Goal: Task Accomplishment & Management: Use online tool/utility

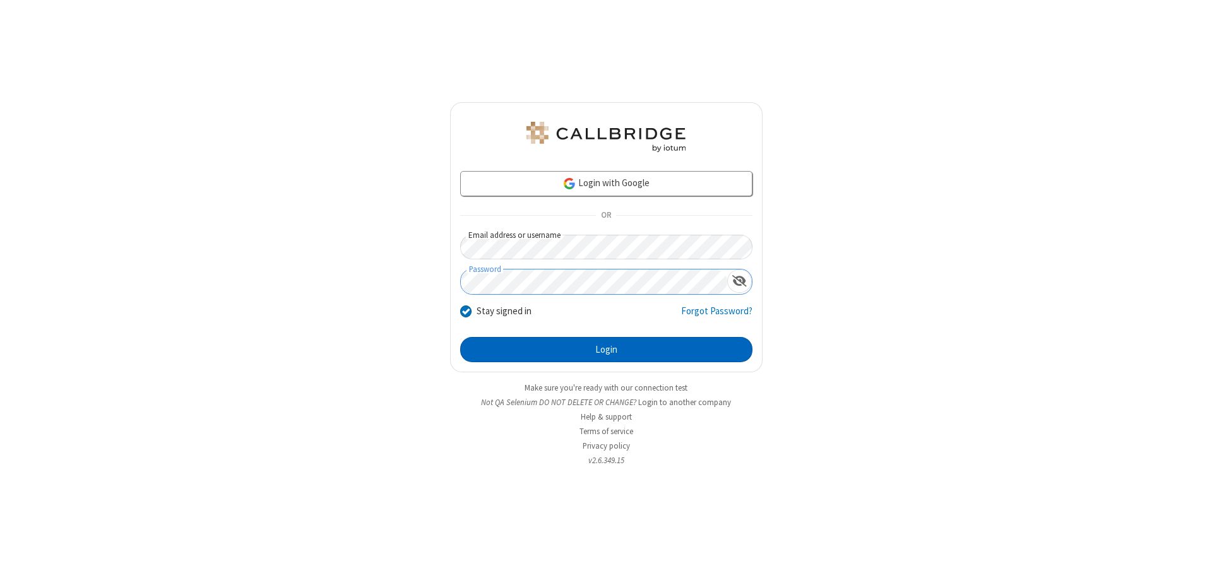
click at [606, 350] on button "Login" at bounding box center [606, 349] width 292 height 25
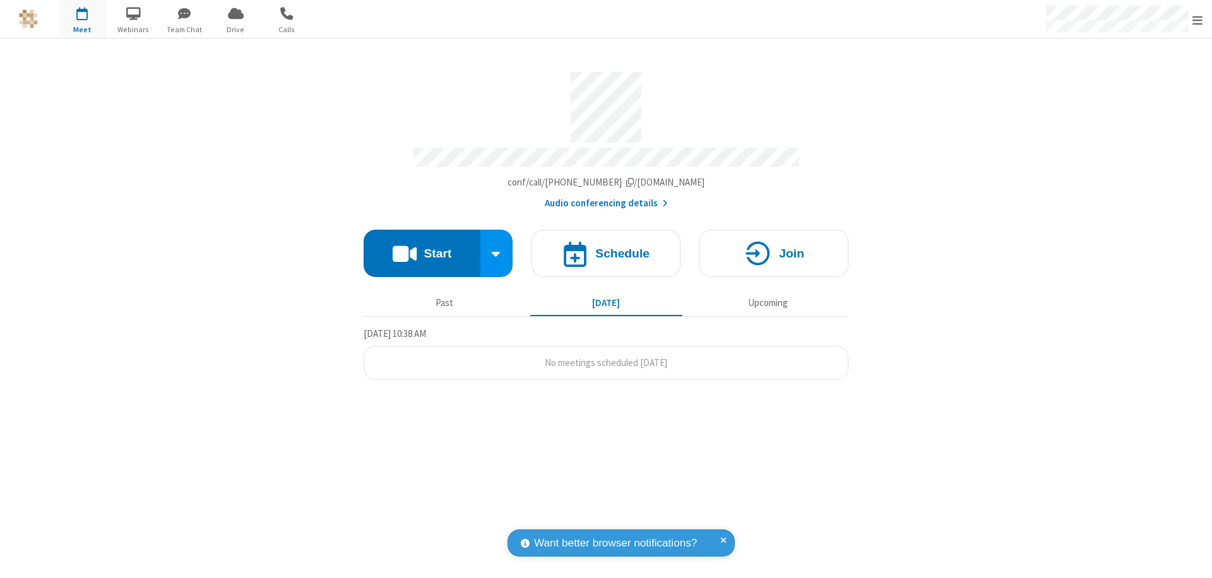
click at [422, 247] on button "Start" at bounding box center [422, 253] width 117 height 47
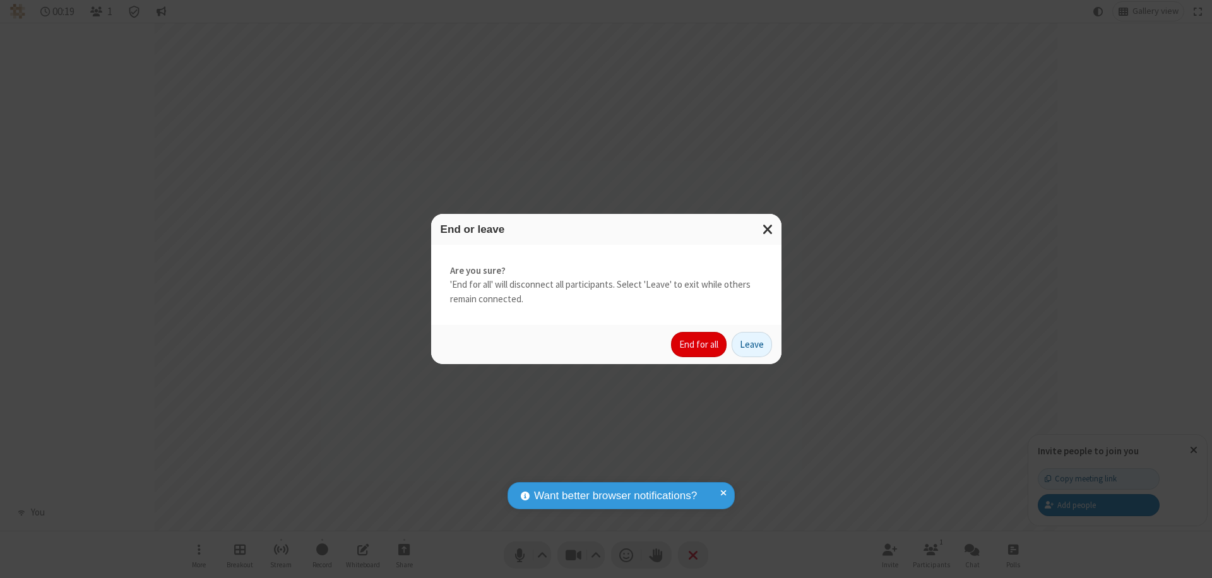
click at [700, 345] on button "End for all" at bounding box center [699, 344] width 56 height 25
